Goal: Navigation & Orientation: Find specific page/section

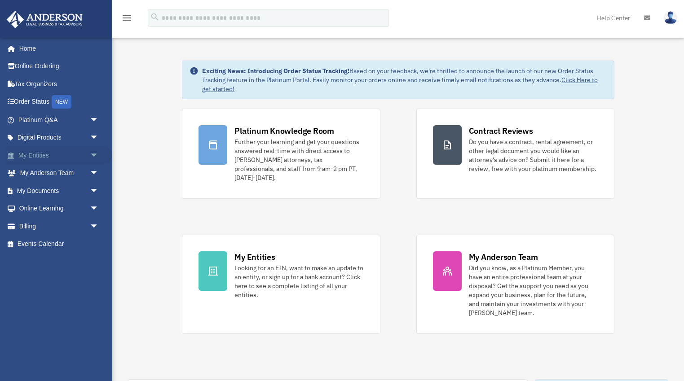
click at [40, 158] on link "My Entities arrow_drop_down" at bounding box center [59, 155] width 106 height 18
click at [36, 154] on link "My Entities arrow_drop_down" at bounding box center [59, 155] width 106 height 18
click at [91, 156] on span "arrow_drop_down" at bounding box center [99, 155] width 18 height 18
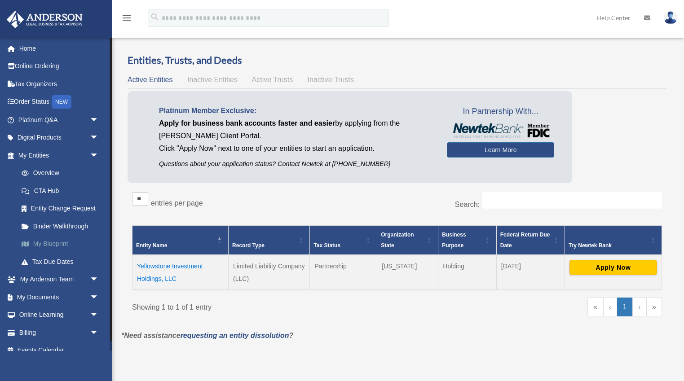
click at [50, 244] on link "My Blueprint" at bounding box center [63, 244] width 100 height 18
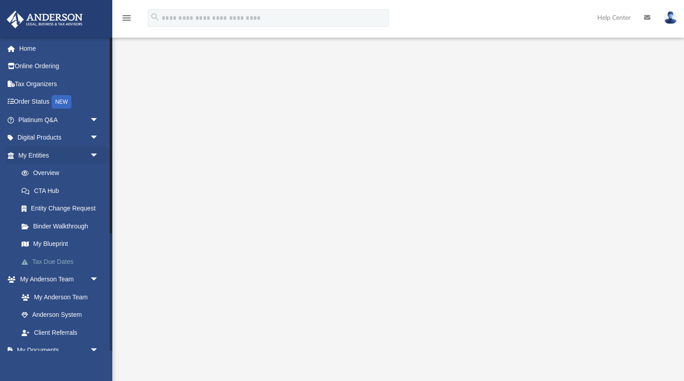
click at [45, 264] on link "Tax Due Dates" at bounding box center [63, 262] width 100 height 18
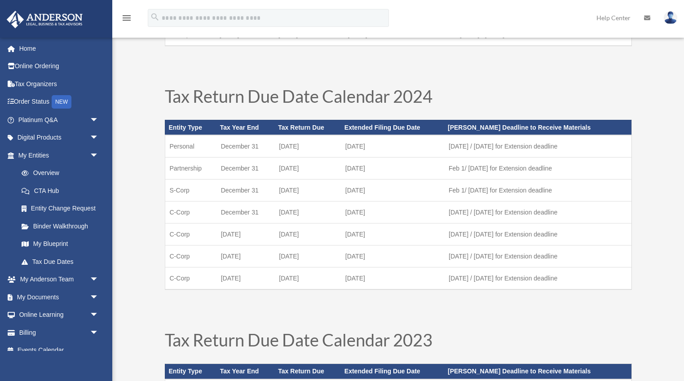
scroll to position [251, 0]
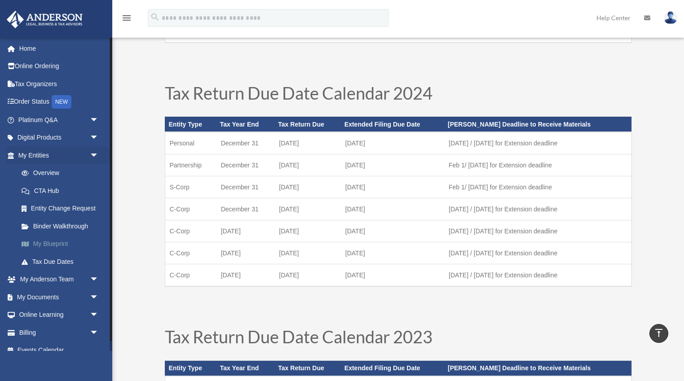
click at [46, 245] on link "My Blueprint" at bounding box center [63, 244] width 100 height 18
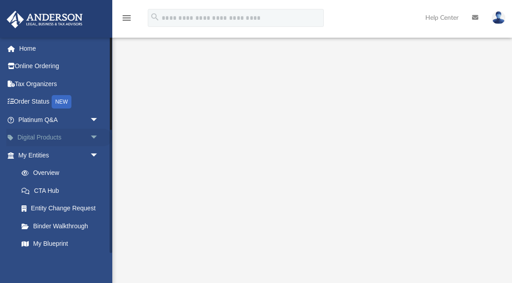
click at [46, 140] on link "Digital Products arrow_drop_down" at bounding box center [59, 138] width 106 height 18
click at [94, 137] on span "arrow_drop_down" at bounding box center [99, 138] width 18 height 18
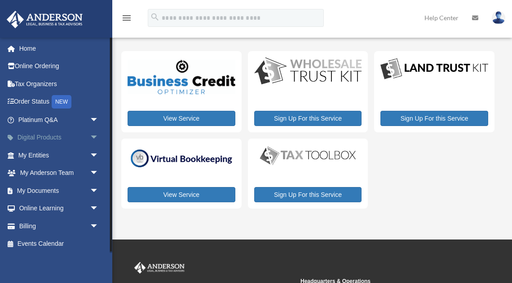
click at [93, 136] on span "arrow_drop_down" at bounding box center [99, 138] width 18 height 18
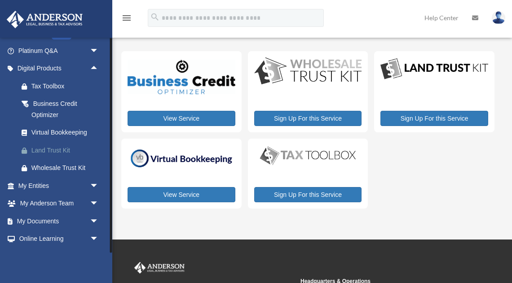
scroll to position [73, 0]
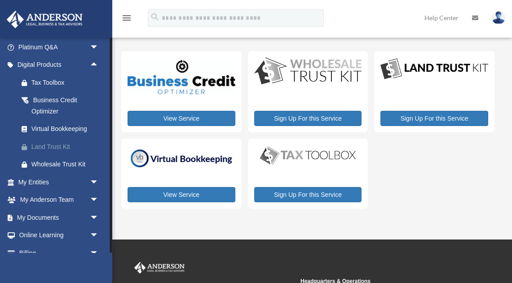
click at [55, 147] on div "Land Trust Kit" at bounding box center [66, 146] width 70 height 11
click at [57, 127] on div "Virtual Bookkeeping" at bounding box center [66, 128] width 70 height 11
click at [65, 129] on div "Virtual Bookkeeping" at bounding box center [66, 128] width 70 height 11
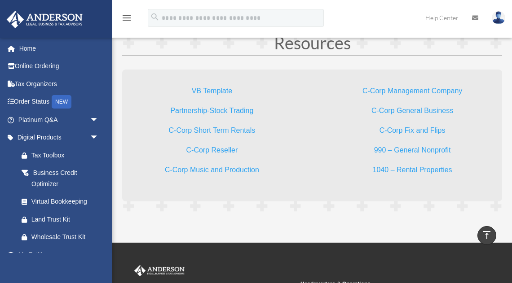
scroll to position [2184, 0]
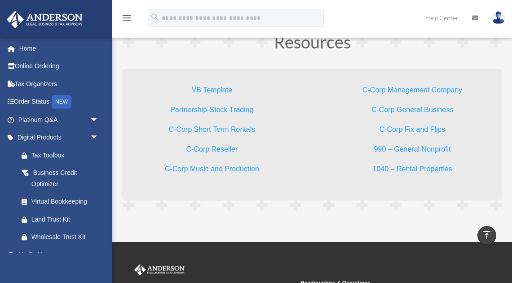
click at [216, 131] on link "C-Corp Short Term Rentals" at bounding box center [212, 132] width 87 height 12
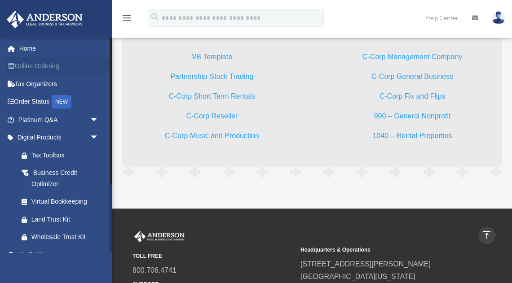
scroll to position [2214, 0]
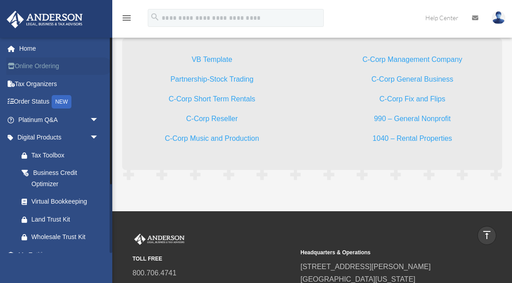
click at [53, 66] on link "Online Ordering" at bounding box center [59, 66] width 106 height 18
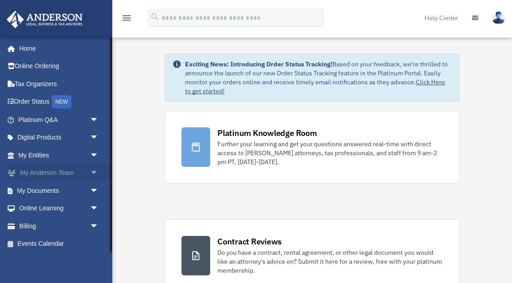
scroll to position [1, 0]
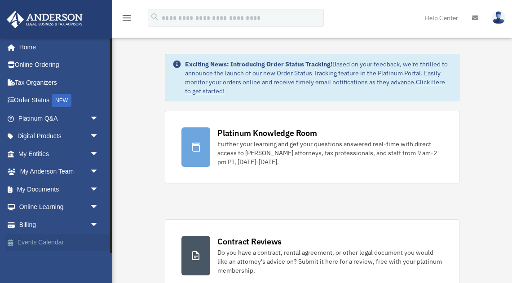
click at [35, 244] on link "Events Calendar" at bounding box center [59, 243] width 106 height 18
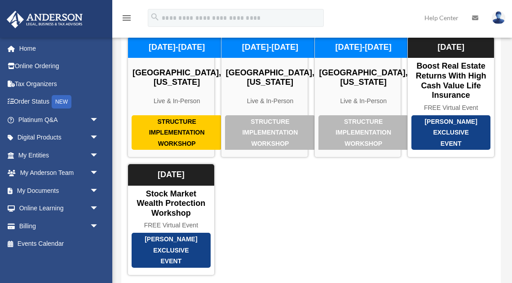
scroll to position [41, 0]
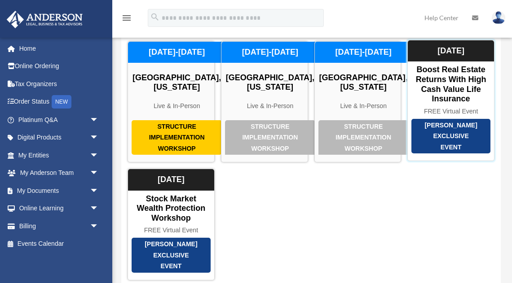
click at [445, 132] on div "Anderson Exclusive Event" at bounding box center [450, 136] width 79 height 35
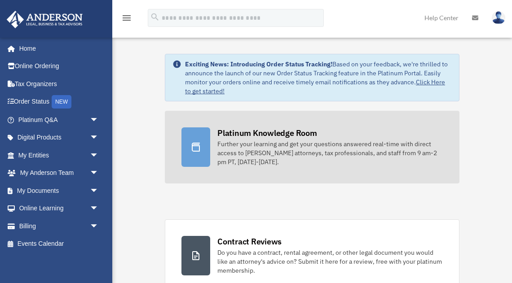
click at [301, 155] on div "Further your learning and get your questions answered real-time with direct acc…" at bounding box center [329, 153] width 225 height 27
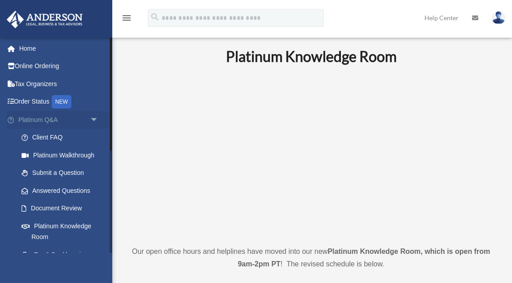
click at [93, 119] on span "arrow_drop_down" at bounding box center [99, 120] width 18 height 18
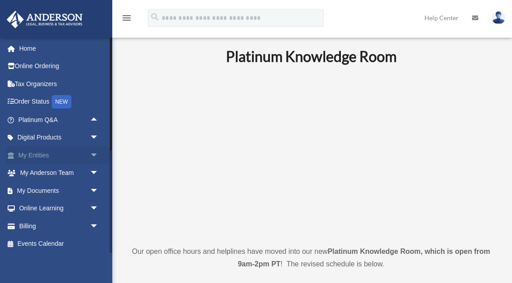
click at [79, 159] on link "My Entities arrow_drop_down" at bounding box center [59, 155] width 106 height 18
click at [94, 154] on span "arrow_drop_down" at bounding box center [99, 155] width 18 height 18
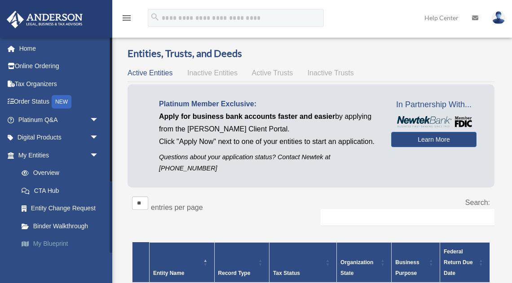
click at [54, 244] on link "My Blueprint" at bounding box center [63, 244] width 100 height 18
